Goal: Use online tool/utility: Utilize a website feature to perform a specific function

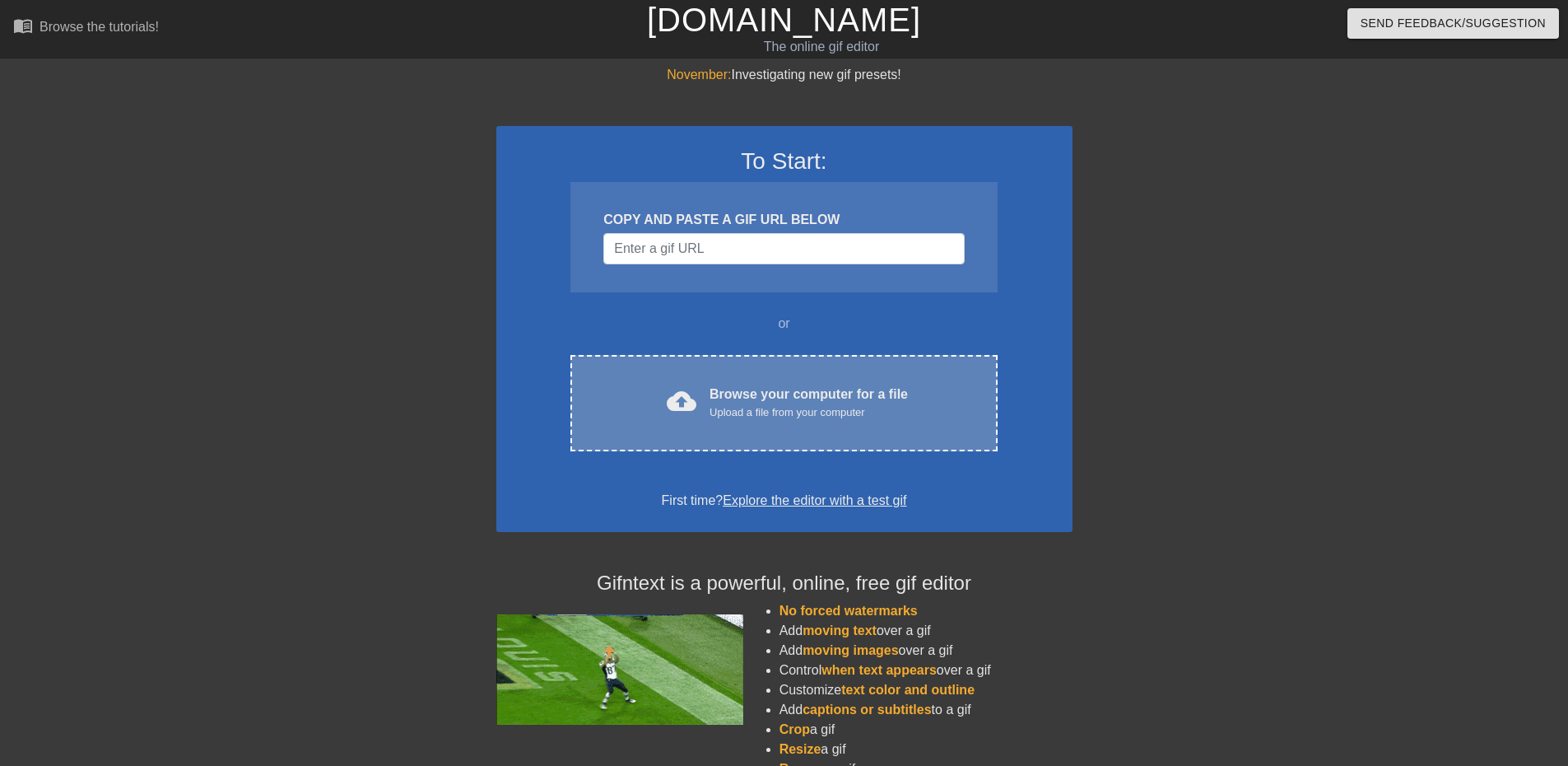
click at [737, 415] on div "Upload a file from your computer" at bounding box center [809, 412] width 198 height 17
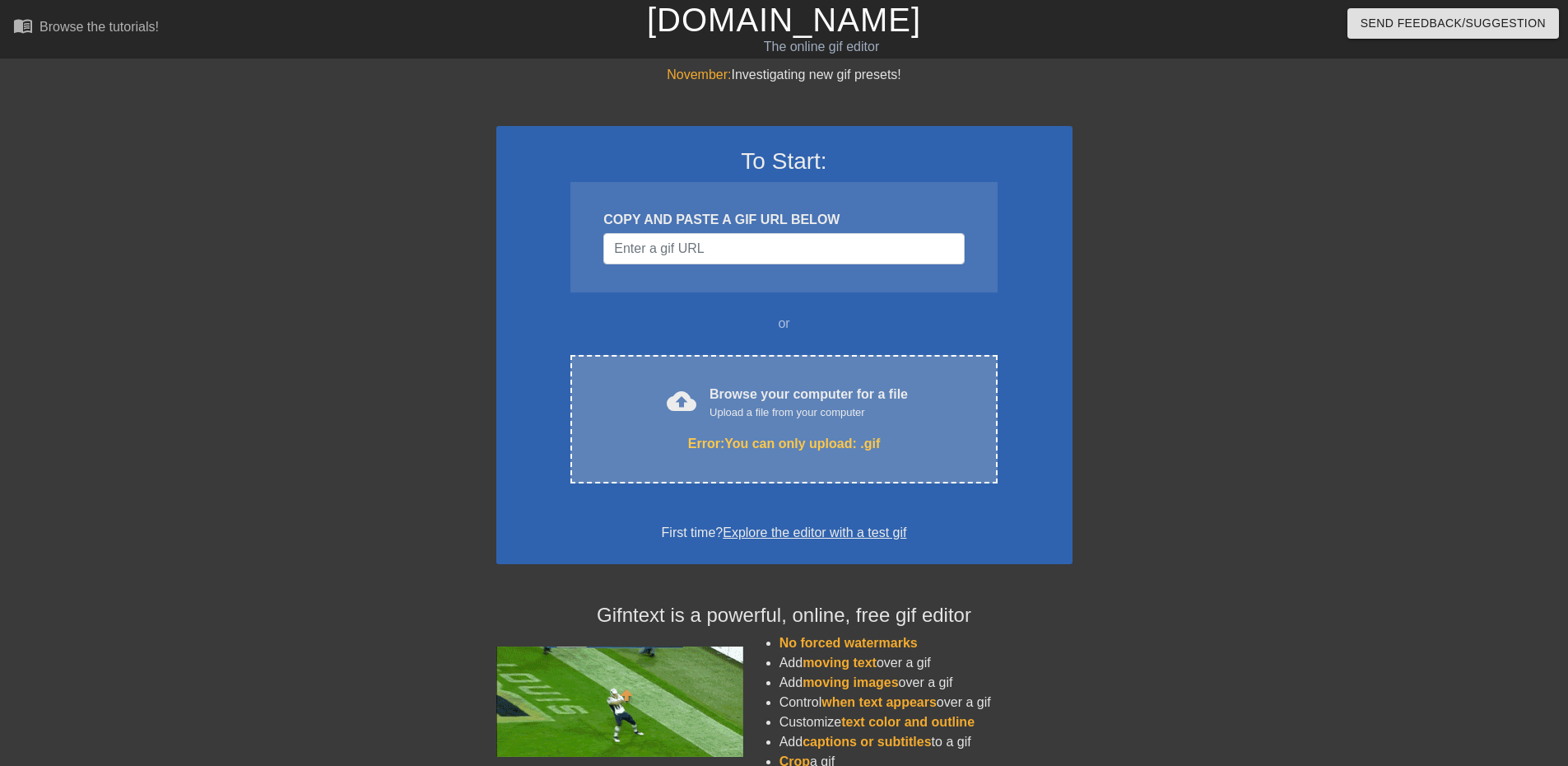
click at [775, 410] on div "Upload a file from your computer" at bounding box center [809, 412] width 198 height 17
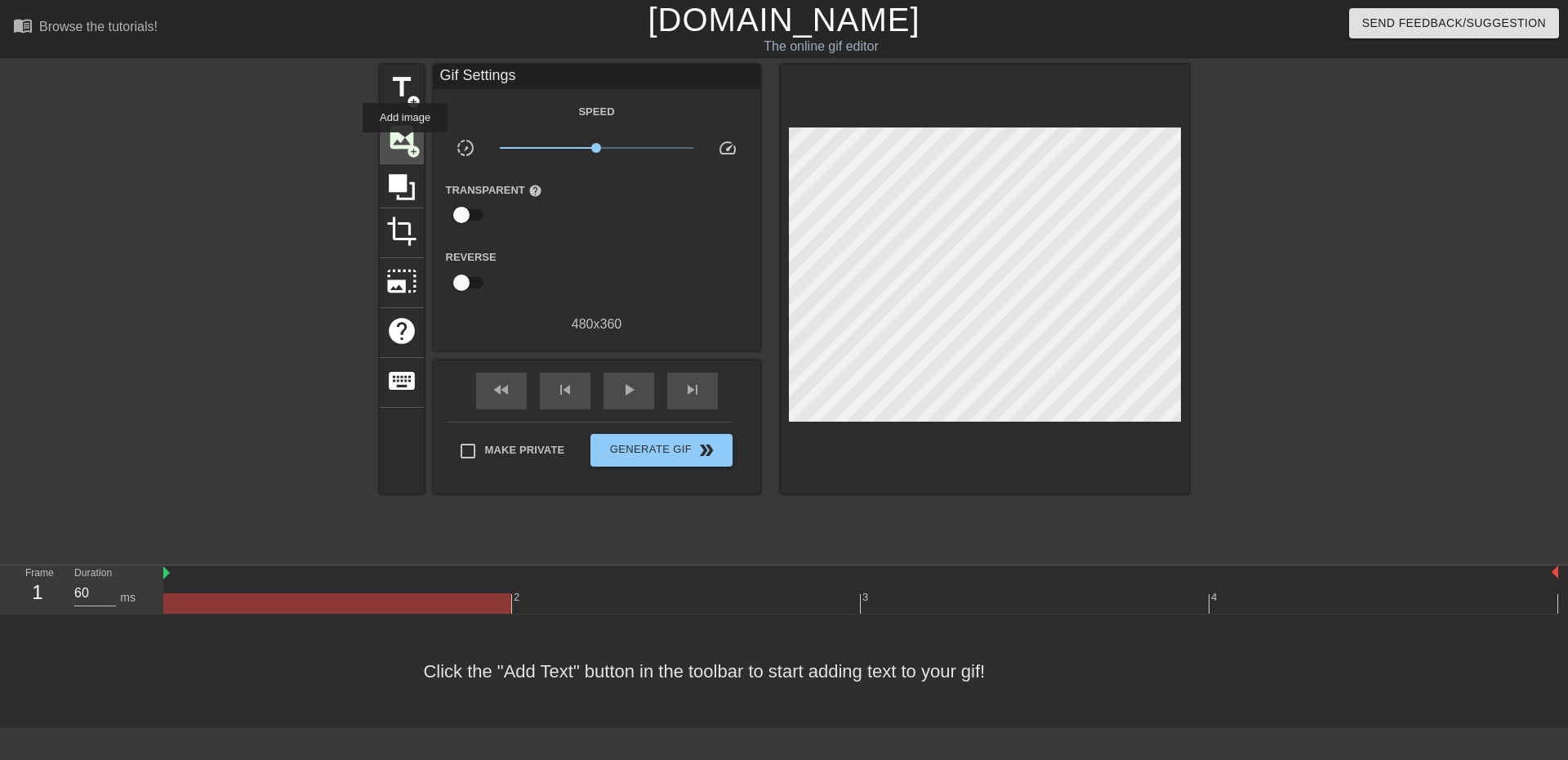
click at [405, 144] on span "image" at bounding box center [402, 138] width 31 height 31
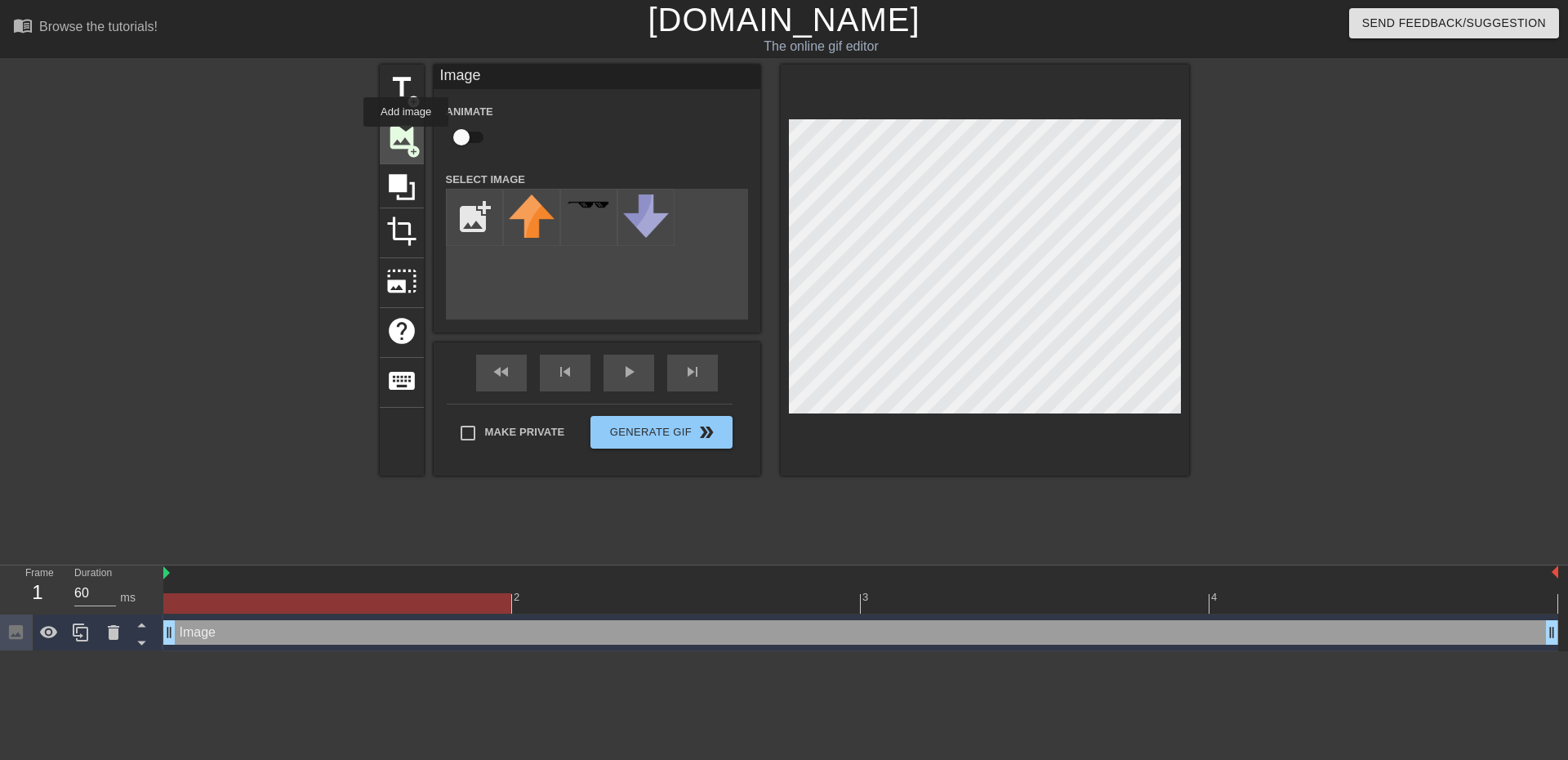
click at [406, 139] on span "image" at bounding box center [402, 138] width 31 height 31
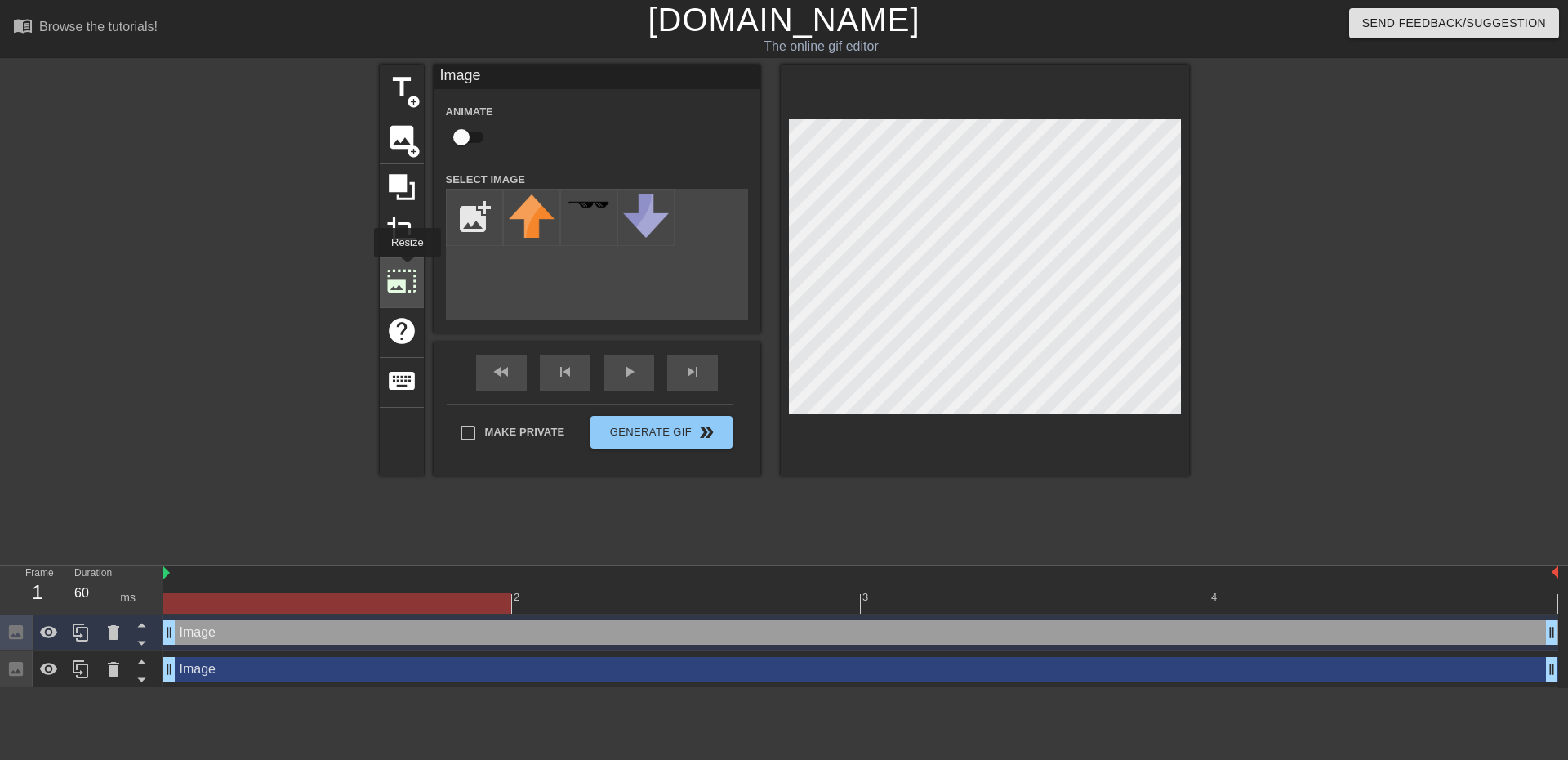
click at [406, 269] on span "photo_size_select_large" at bounding box center [402, 281] width 31 height 31
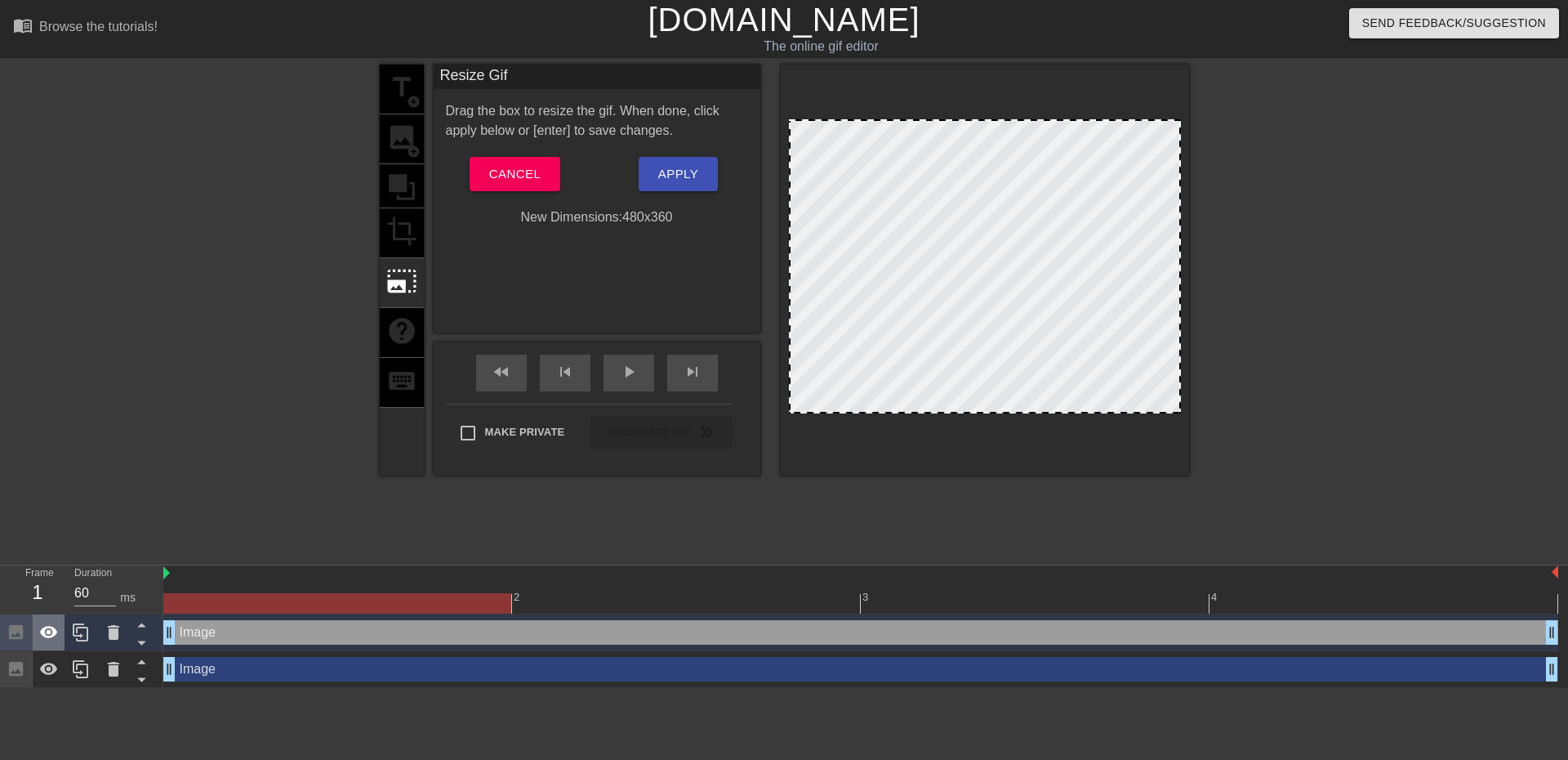
click at [50, 636] on icon at bounding box center [49, 632] width 20 height 20
click at [55, 666] on icon at bounding box center [49, 670] width 20 height 20
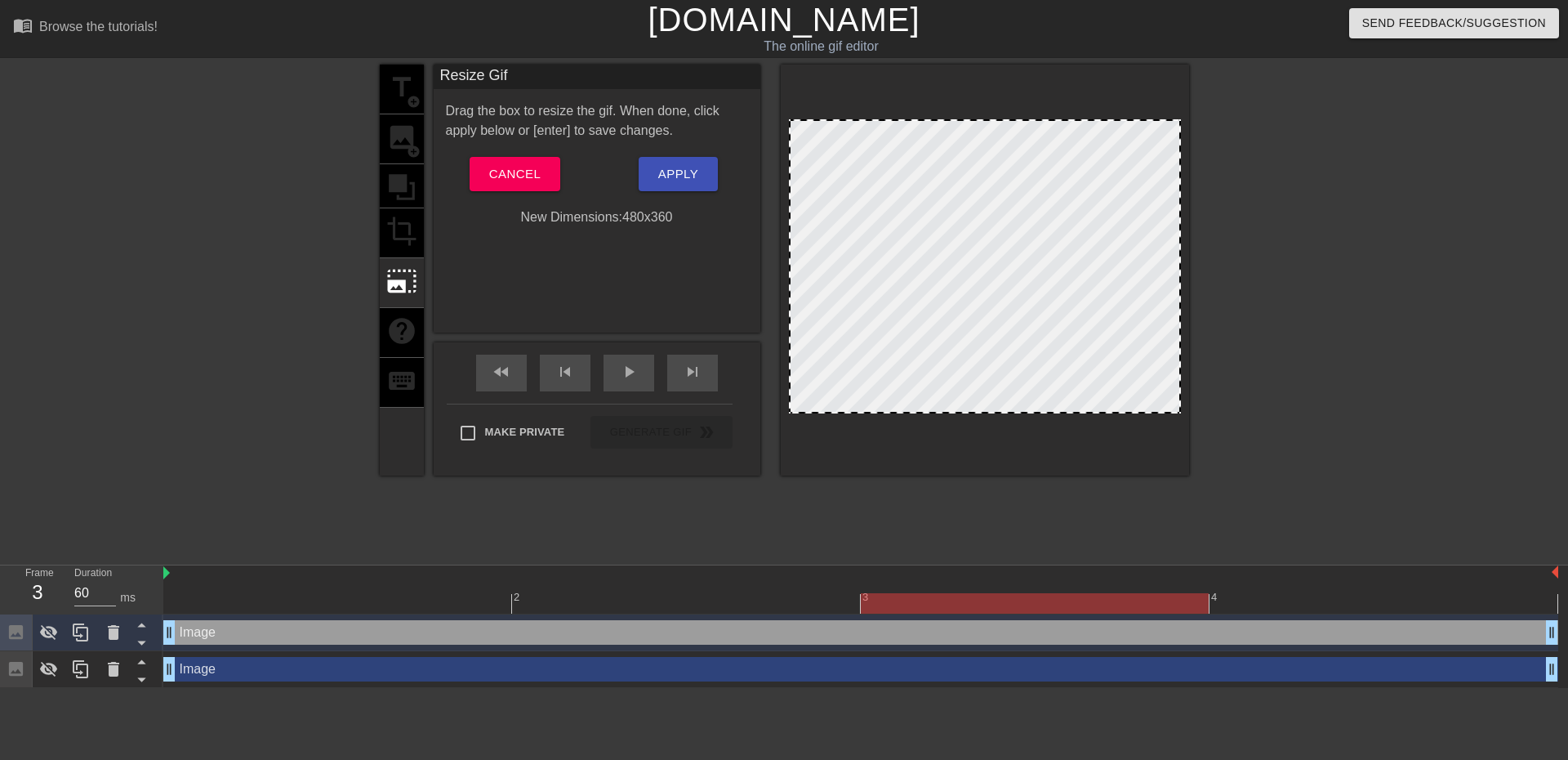
click at [347, 668] on div "Image drag_handle drag_handle" at bounding box center [860, 669] width 1395 height 25
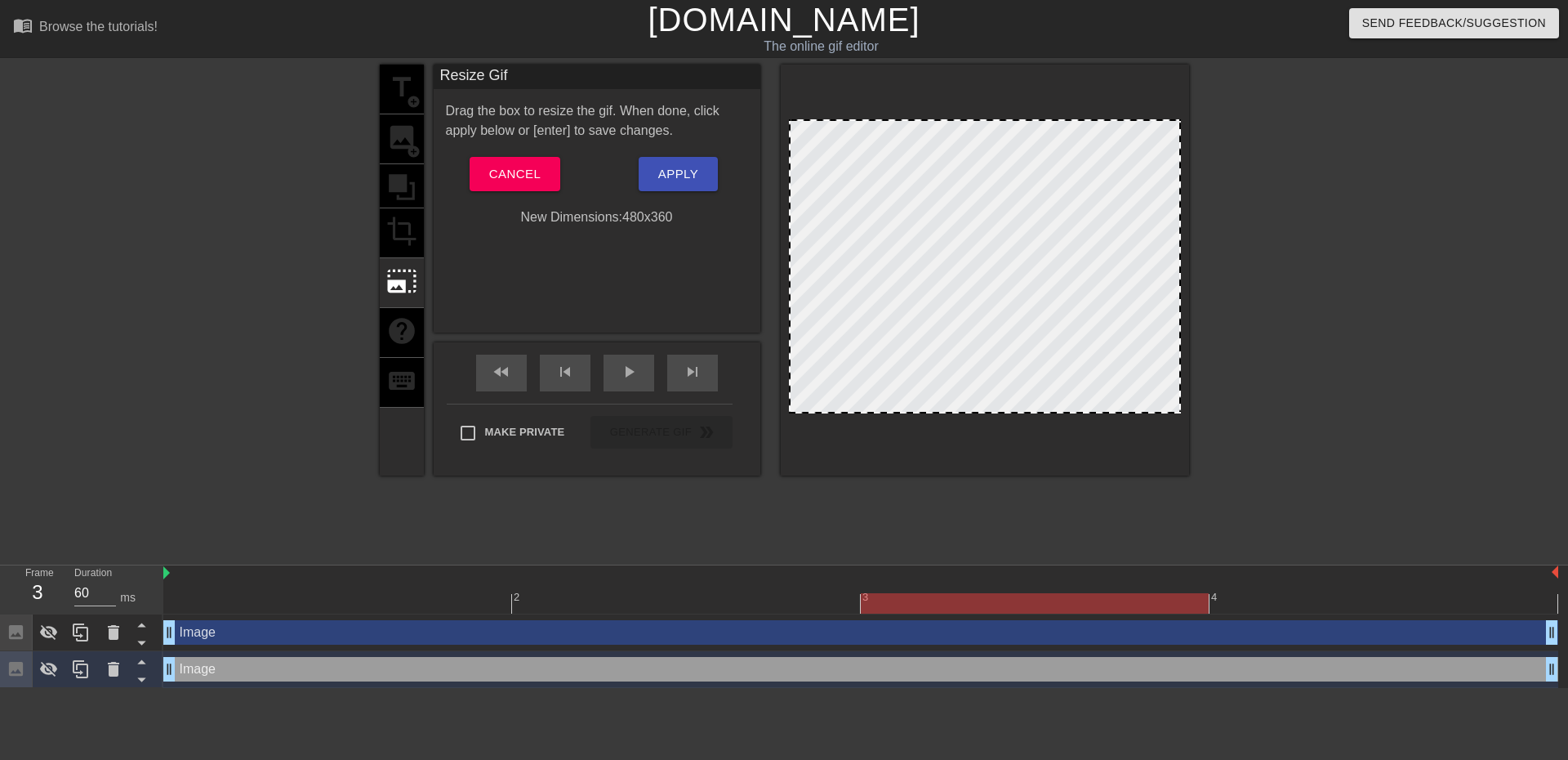
click at [295, 640] on div "Image drag_handle drag_handle" at bounding box center [860, 632] width 1395 height 25
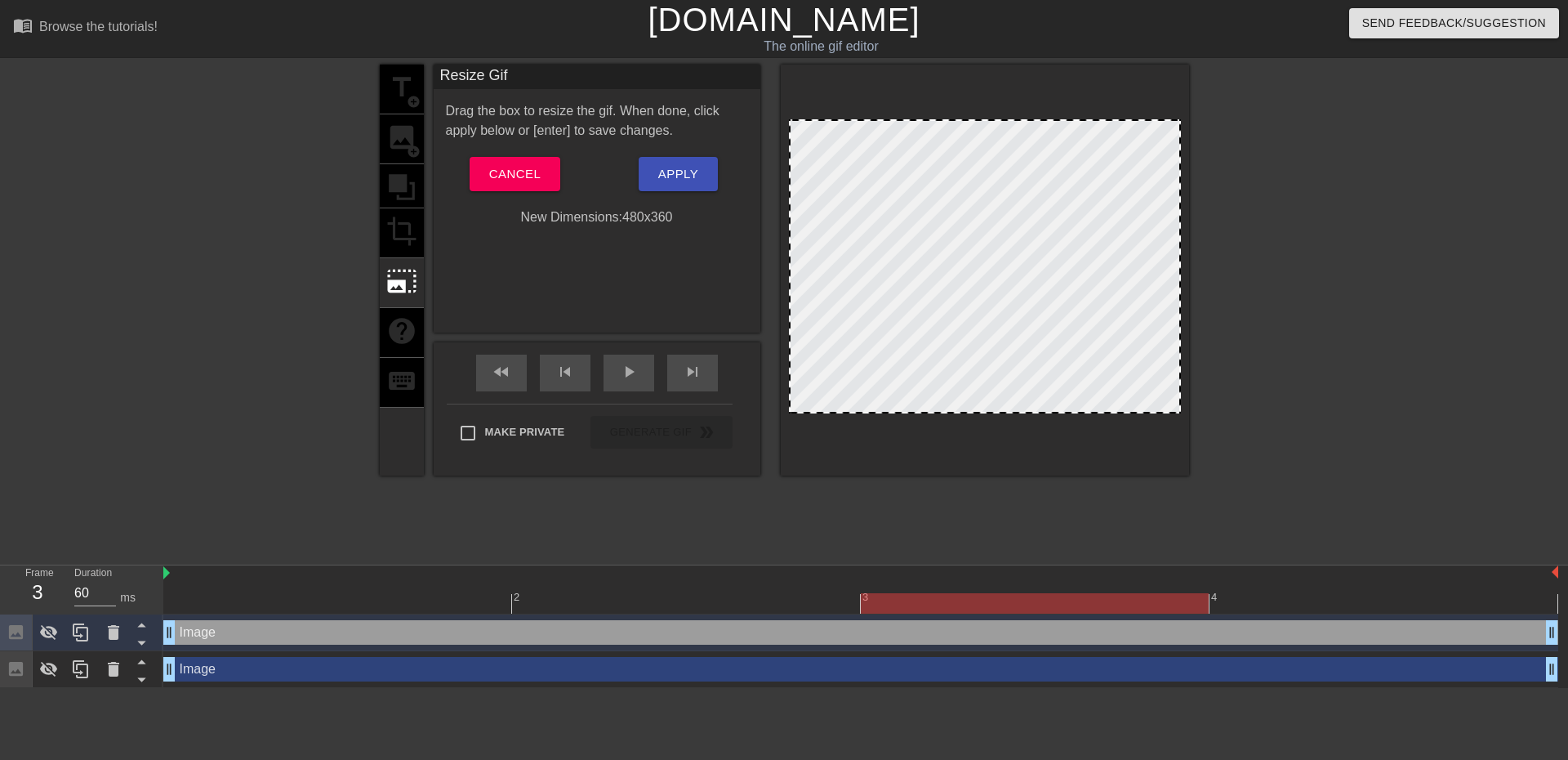
drag, startPoint x: 295, startPoint y: 639, endPoint x: 184, endPoint y: 634, distance: 111.1
click at [228, 632] on div "Image drag_handle drag_handle" at bounding box center [860, 632] width 1395 height 25
click at [118, 632] on icon at bounding box center [113, 632] width 12 height 15
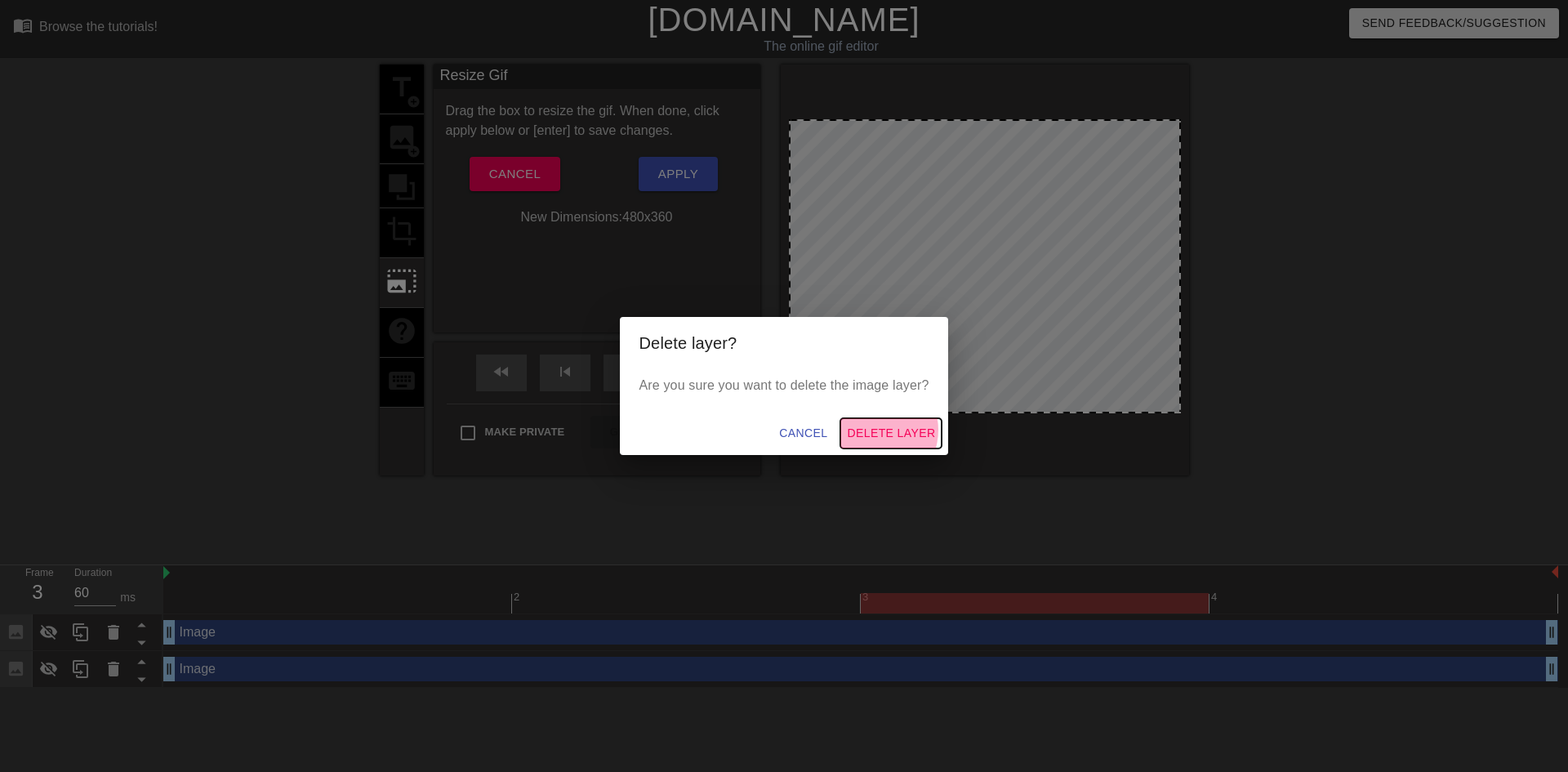
click at [879, 430] on span "Delete Layer" at bounding box center [891, 433] width 88 height 20
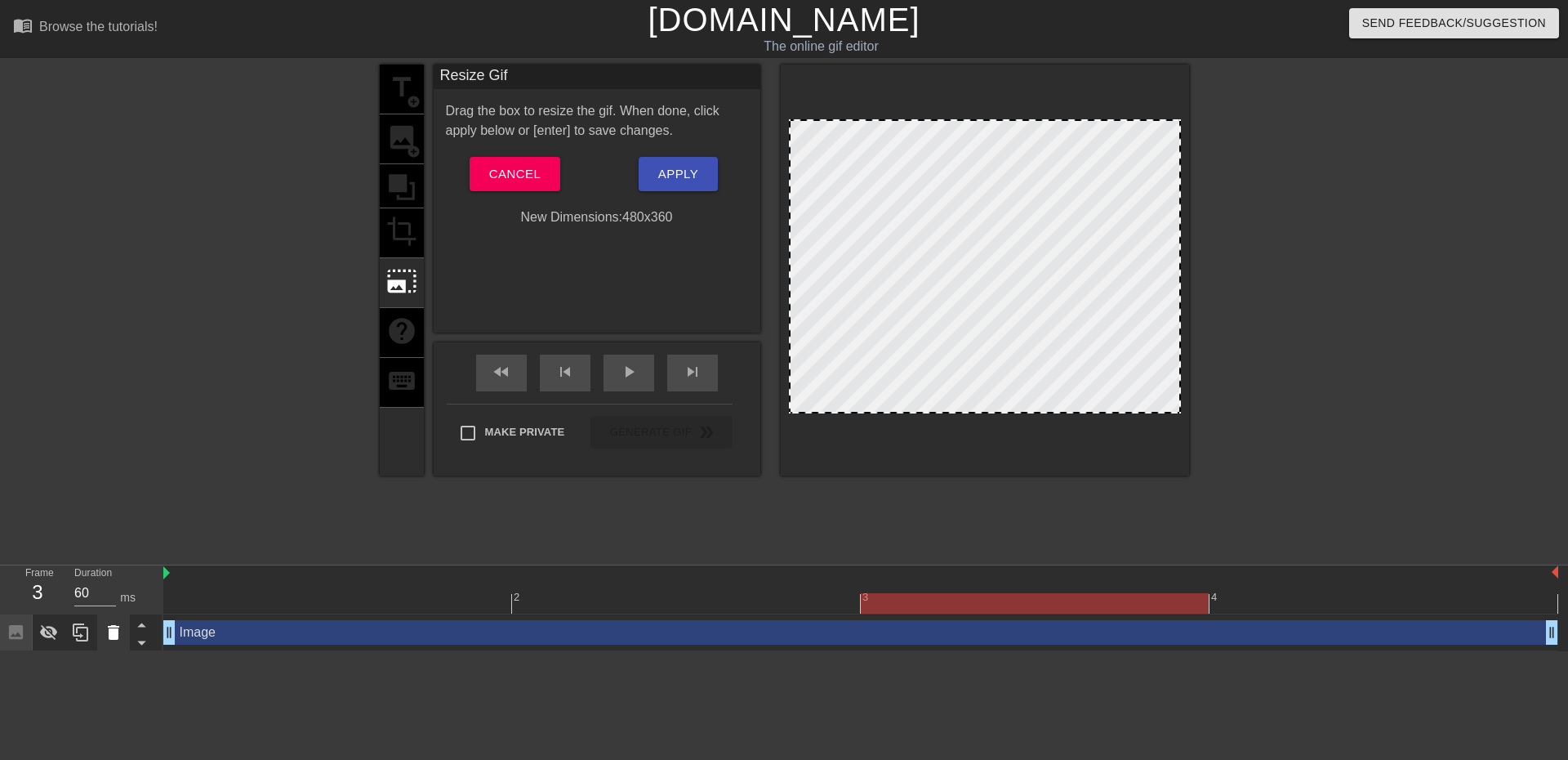
click at [120, 637] on icon at bounding box center [114, 632] width 20 height 20
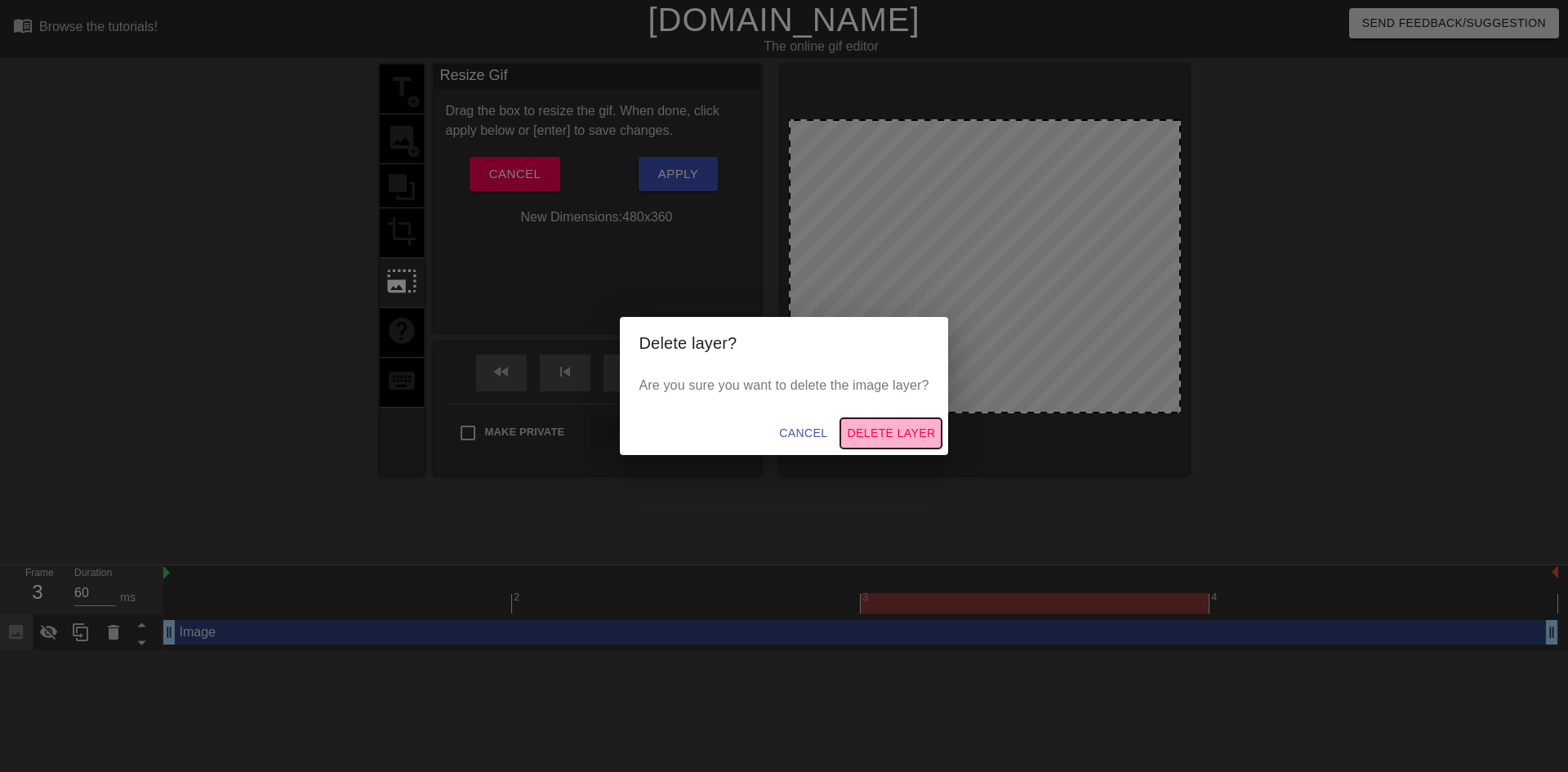
click at [927, 430] on span "Delete Layer" at bounding box center [891, 433] width 88 height 20
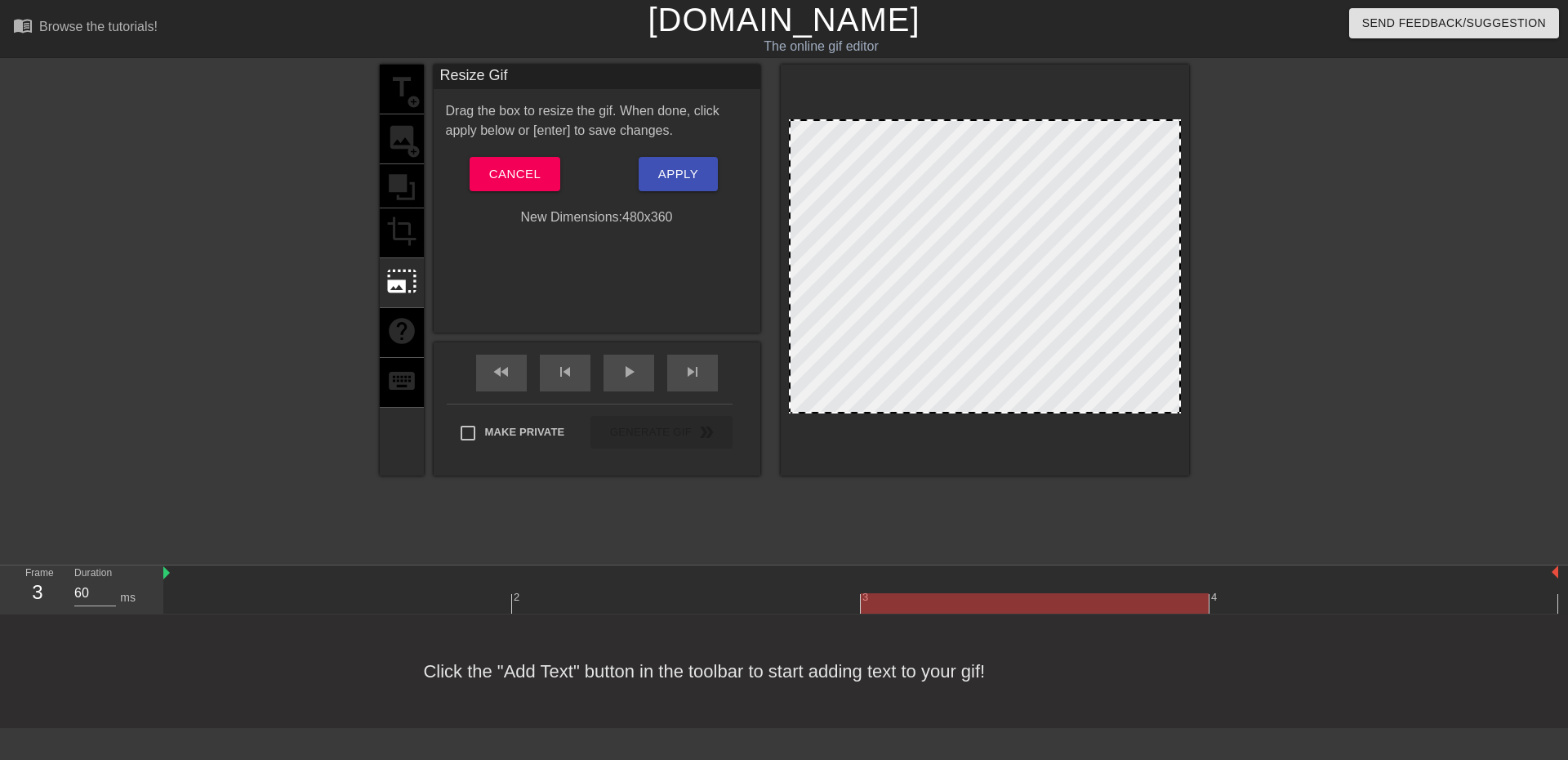
click at [406, 147] on div "title add_circle image add_circle crop photo_size_select_large help keyboard" at bounding box center [402, 270] width 44 height 411
click at [516, 172] on span "Cancel" at bounding box center [515, 173] width 51 height 21
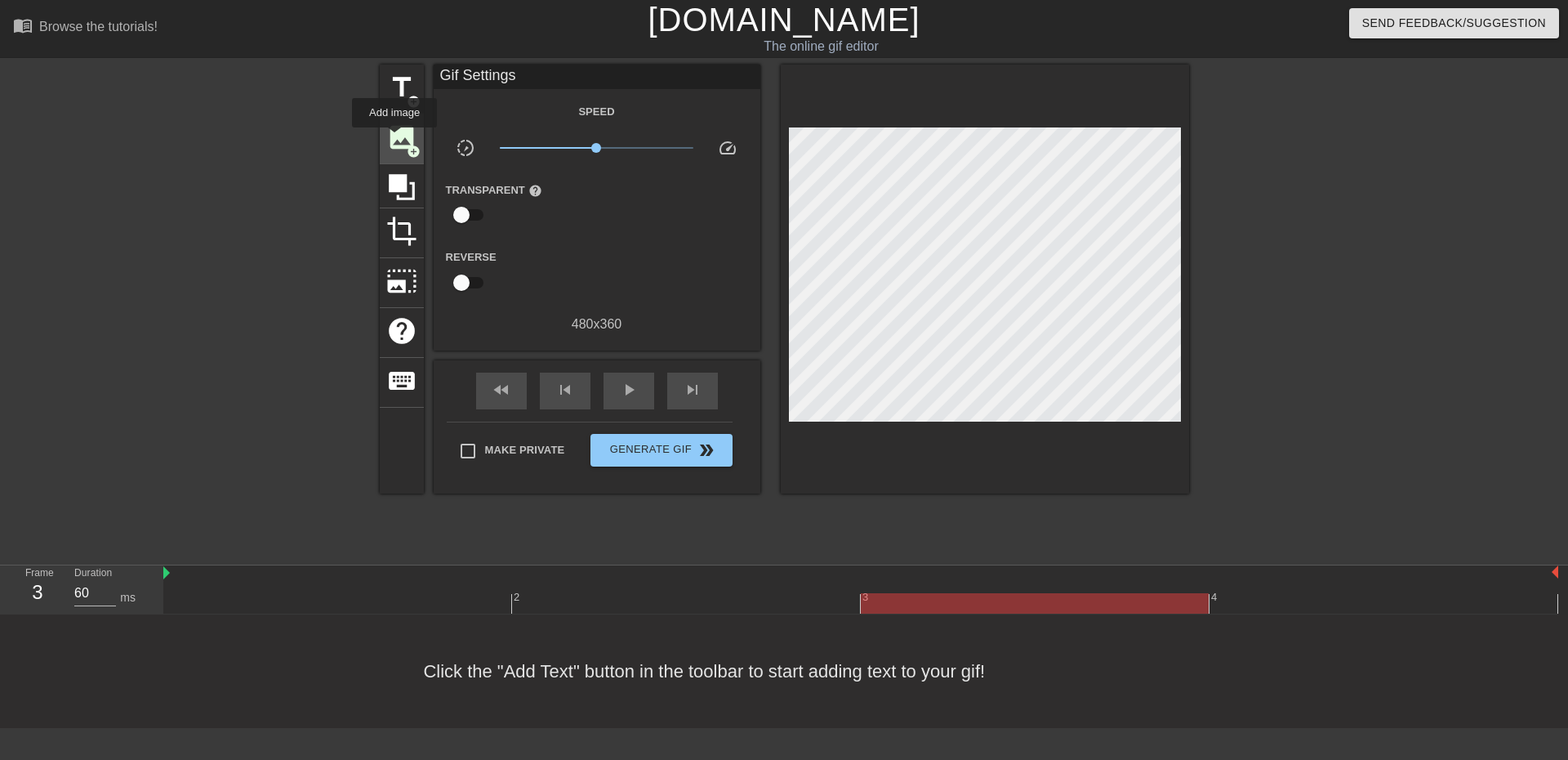
click at [395, 139] on span "image" at bounding box center [402, 138] width 31 height 31
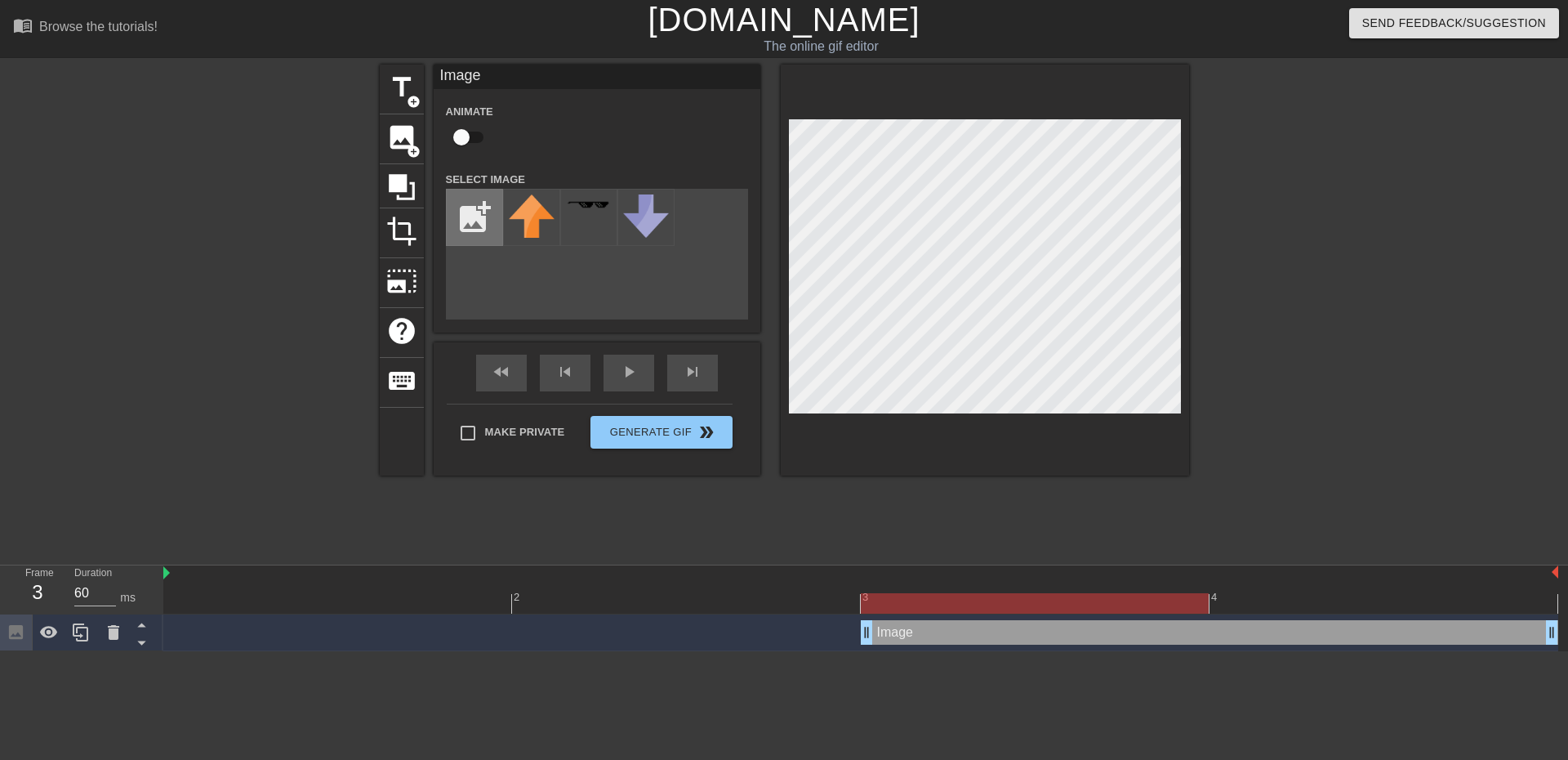
click at [471, 211] on input "file" at bounding box center [474, 217] width 56 height 56
type input "C:\fakepath\Untitled-6.png"
click at [535, 221] on img at bounding box center [532, 212] width 46 height 36
click at [783, 121] on div at bounding box center [985, 270] width 408 height 411
click at [893, 601] on div at bounding box center [1035, 603] width 348 height 20
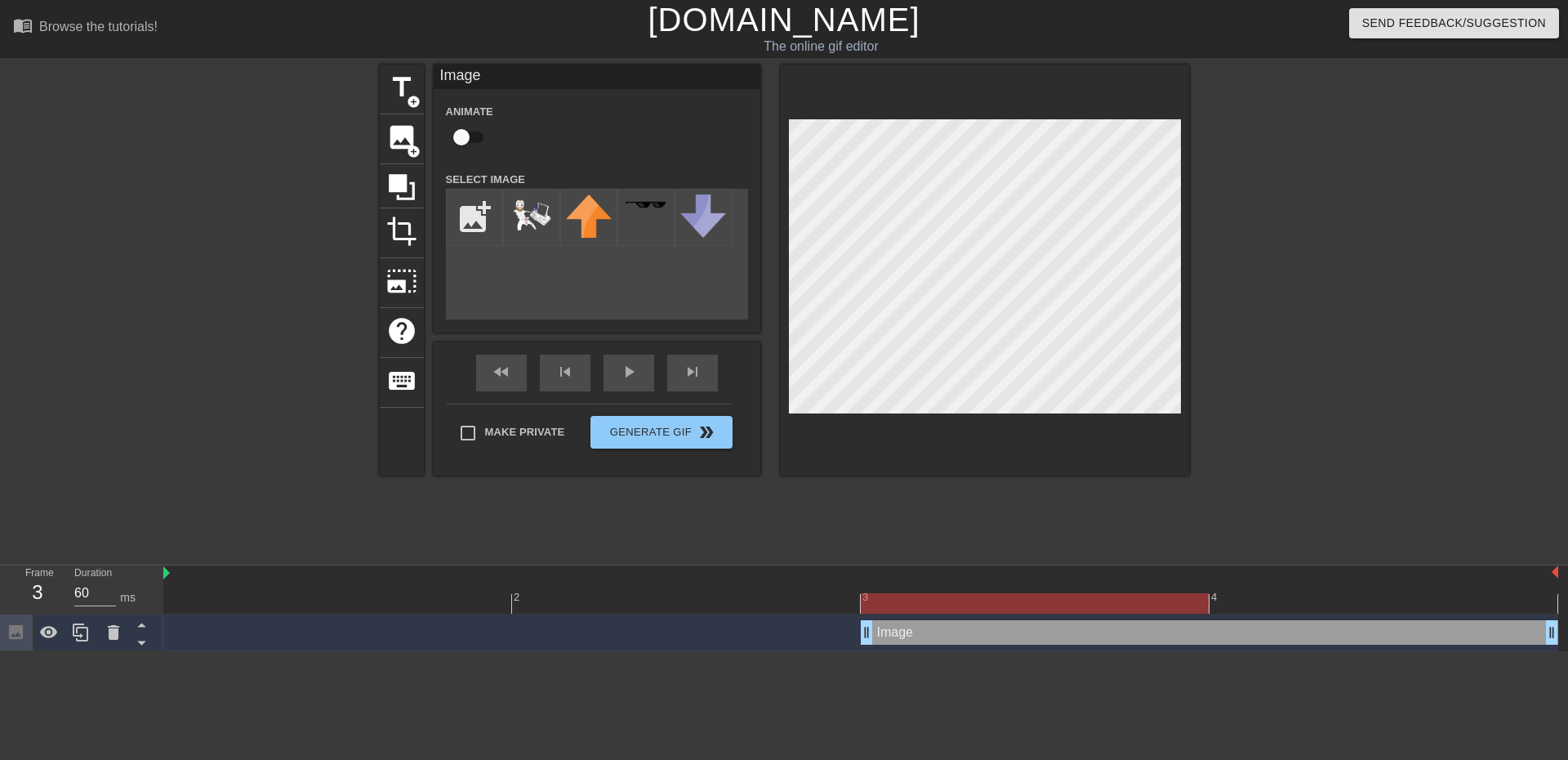
click at [561, 138] on div "Animate" at bounding box center [597, 127] width 327 height 51
click at [396, 275] on span "photo_size_select_large" at bounding box center [402, 281] width 31 height 31
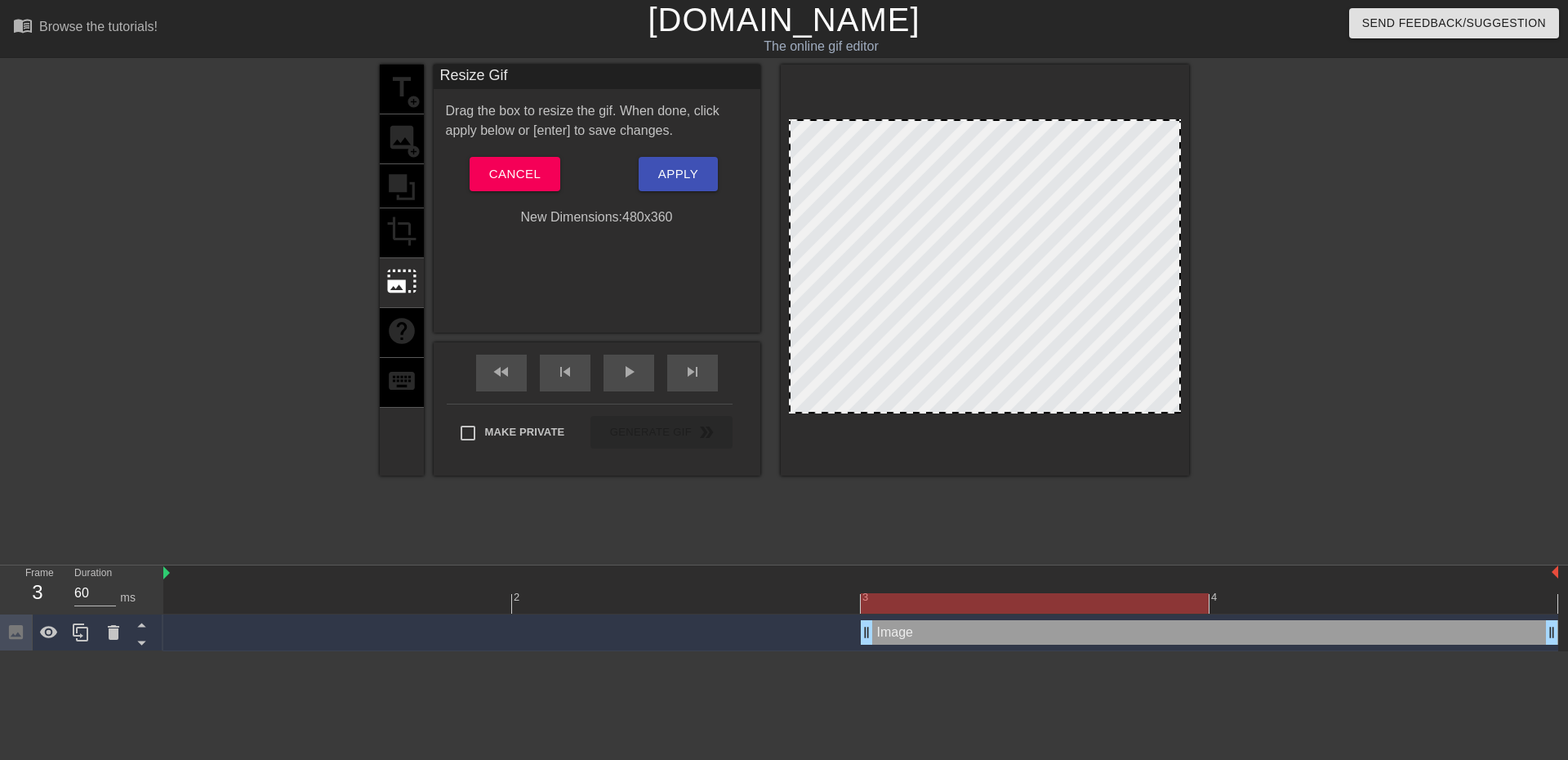
click at [807, 128] on div at bounding box center [985, 266] width 392 height 294
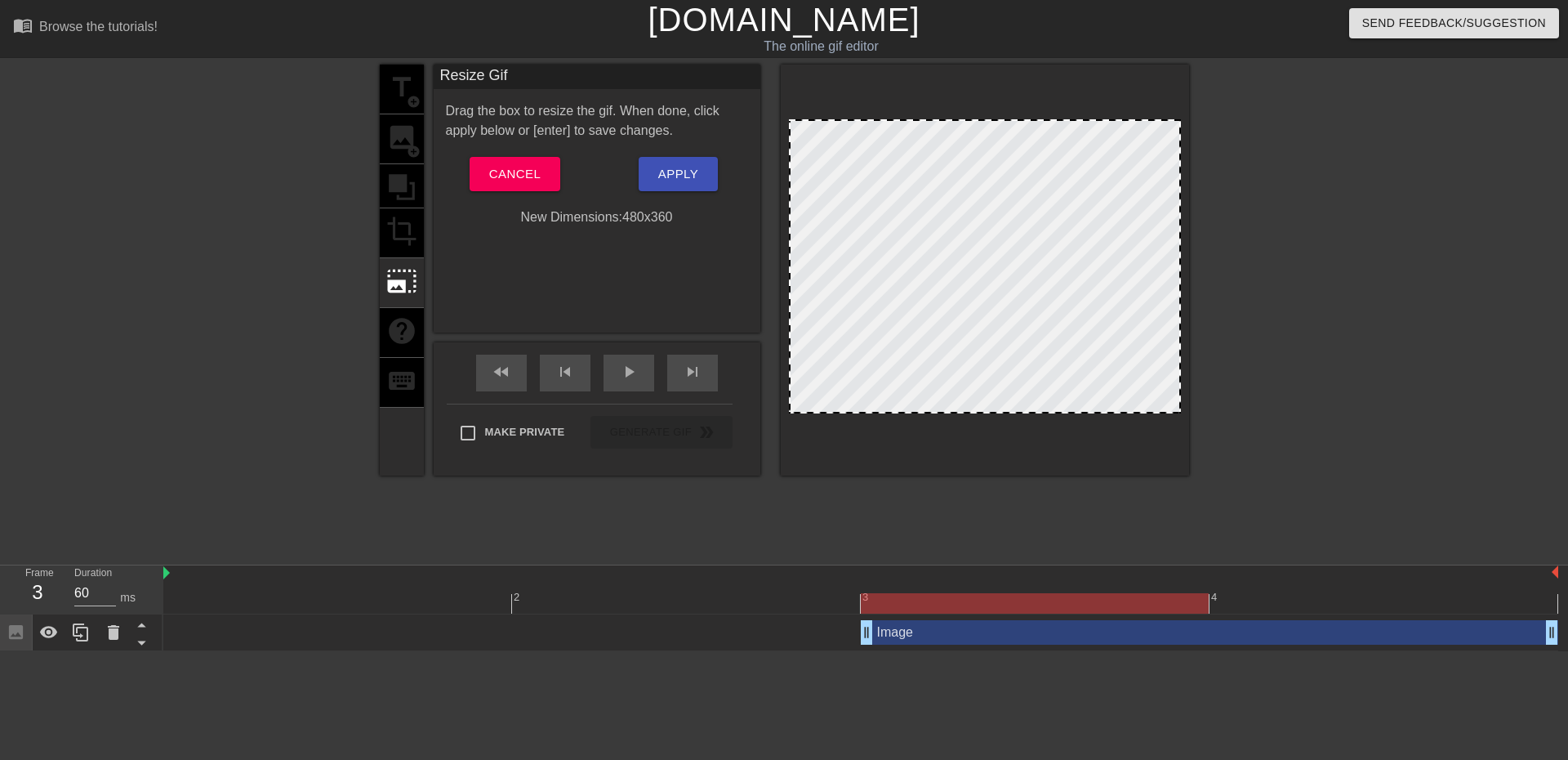
drag, startPoint x: 795, startPoint y: 125, endPoint x: 841, endPoint y: 155, distance: 54.9
click at [841, 155] on div at bounding box center [985, 266] width 392 height 294
click at [627, 369] on span "play_arrow" at bounding box center [630, 372] width 20 height 20
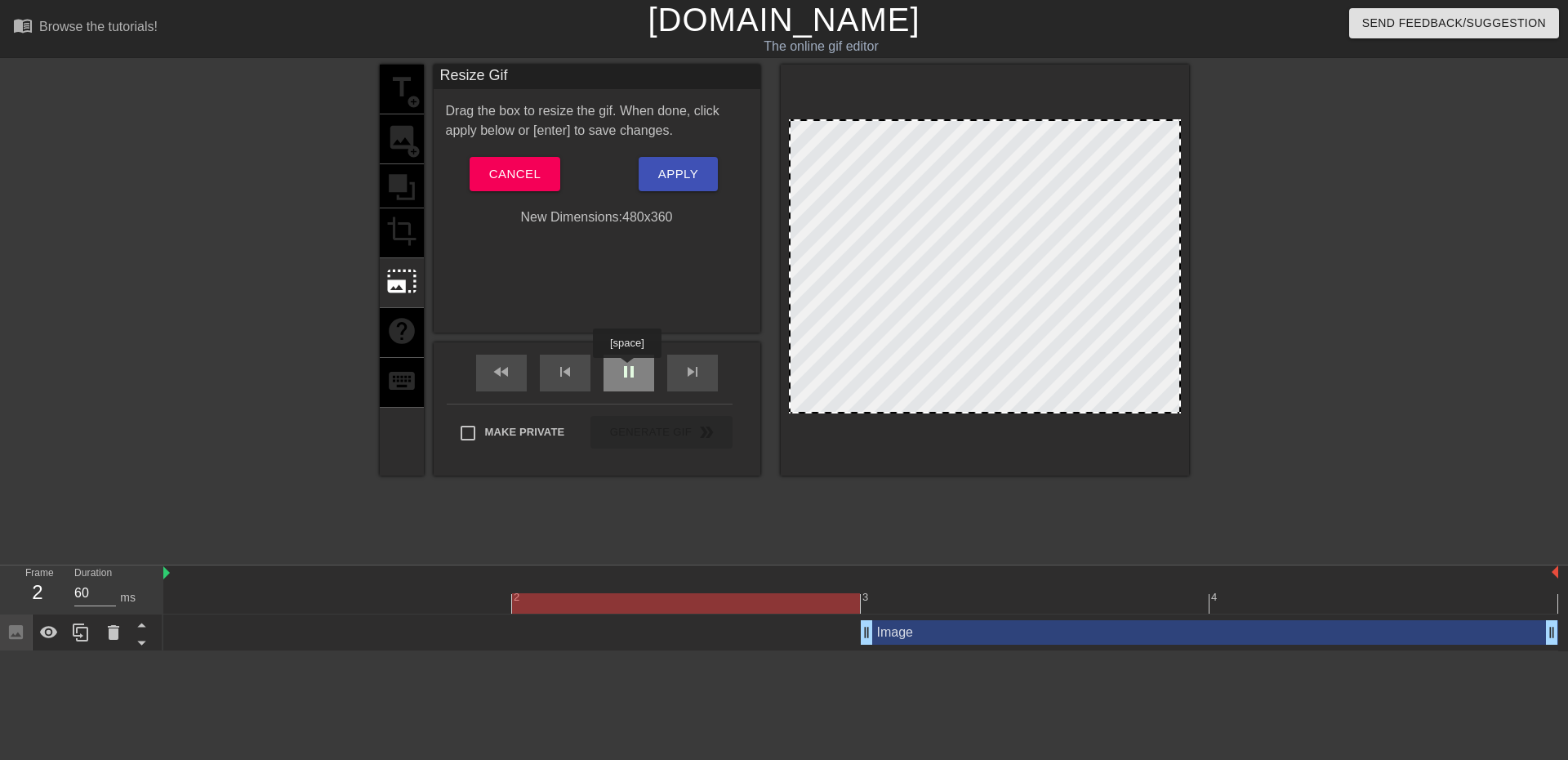
click at [627, 369] on span "pause" at bounding box center [630, 372] width 20 height 20
